Goal: Find specific page/section: Find specific page/section

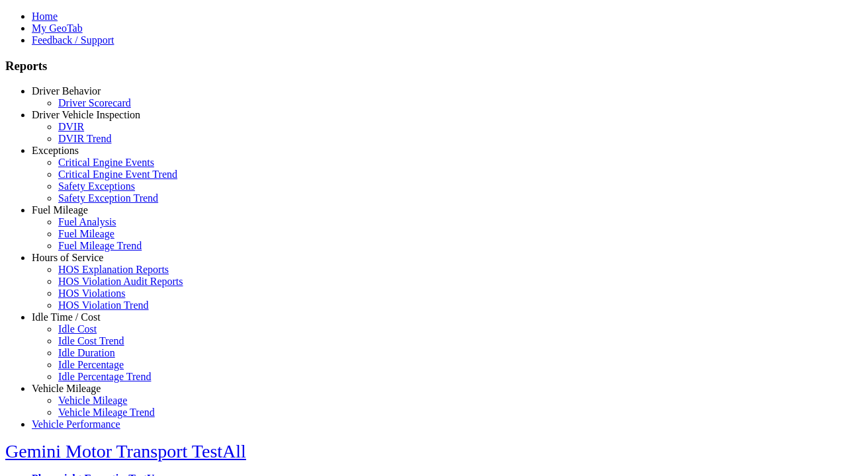
click at [76, 323] on link "Idle Time / Cost" at bounding box center [66, 317] width 69 height 11
click at [86, 335] on link "Idle Cost" at bounding box center [77, 328] width 38 height 11
select select "**"
type input "**********"
